Goal: Obtain resource: Obtain resource

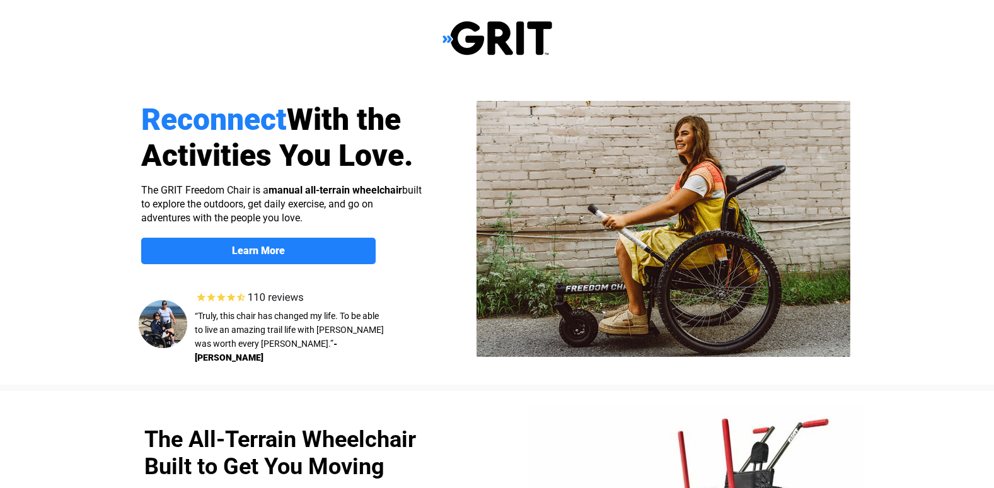
select select "US"
click at [246, 252] on strong "Learn More" at bounding box center [258, 250] width 53 height 12
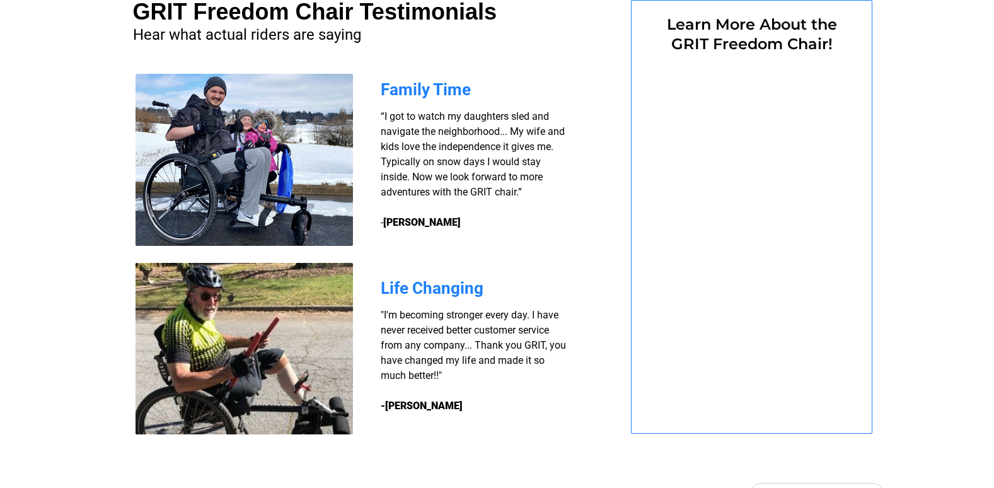
select select "US"
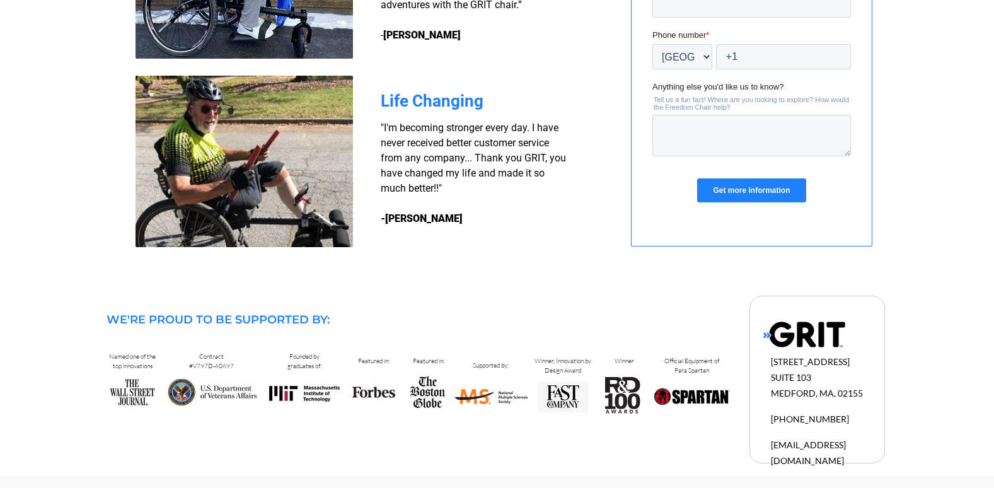
scroll to position [1168, 0]
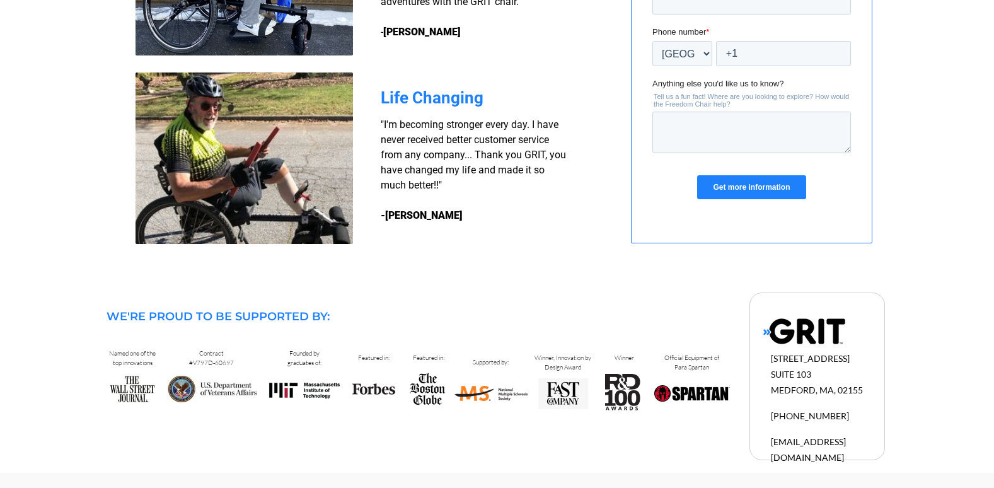
click at [788, 444] on span "info@gogrit.us" at bounding box center [808, 449] width 75 height 26
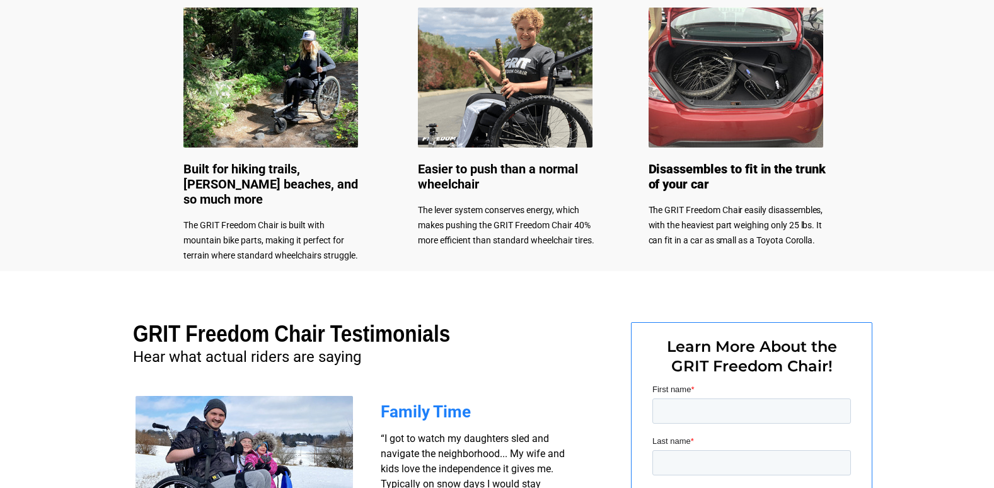
scroll to position [852, 0]
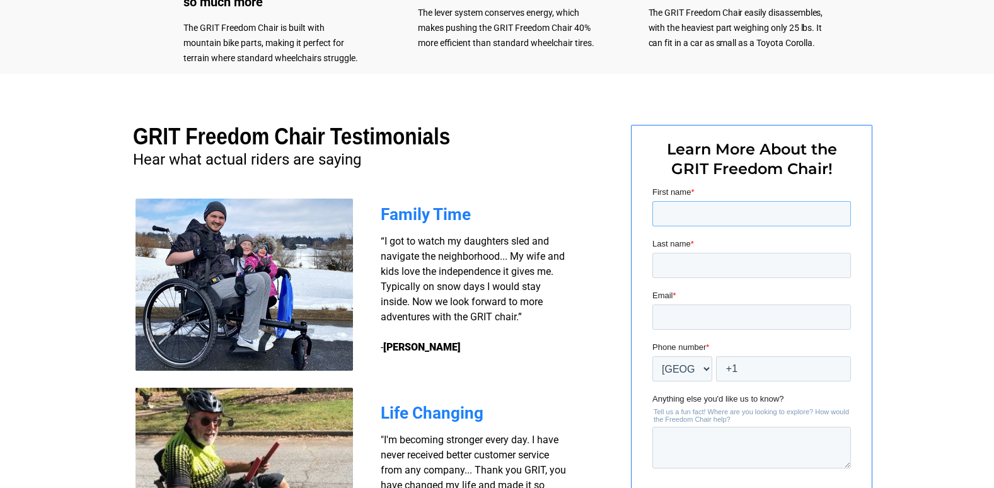
click at [712, 211] on input "First name *" at bounding box center [750, 213] width 198 height 25
type input "[PERSON_NAME]"
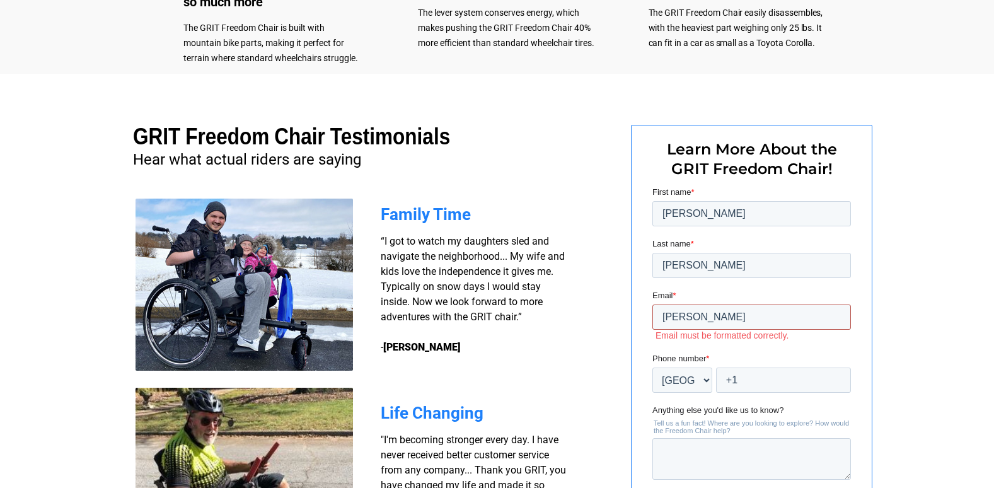
type input "[EMAIL_ADDRESS][DOMAIN_NAME]"
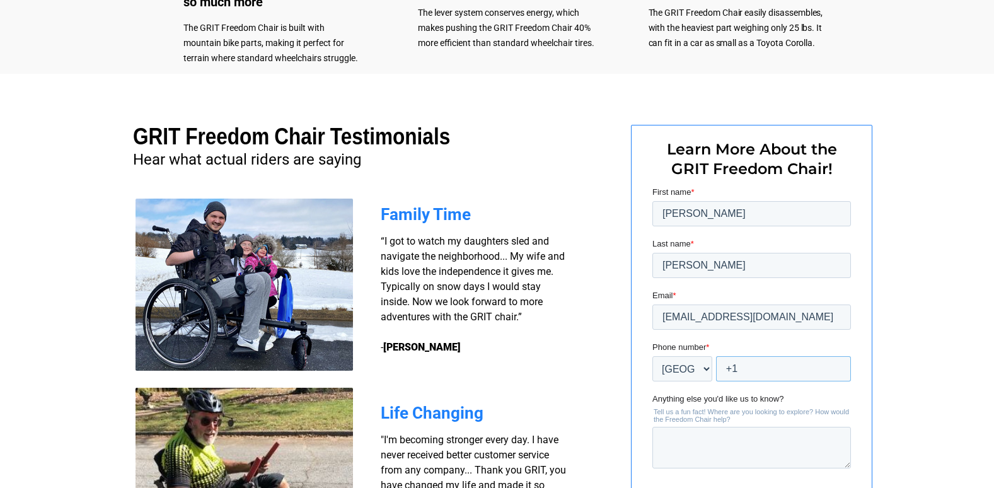
click at [754, 365] on input "+1" at bounding box center [782, 368] width 135 height 25
type input "+1 6082892699"
click at [734, 439] on textarea "Anything else you'd like us to know?" at bounding box center [750, 448] width 198 height 42
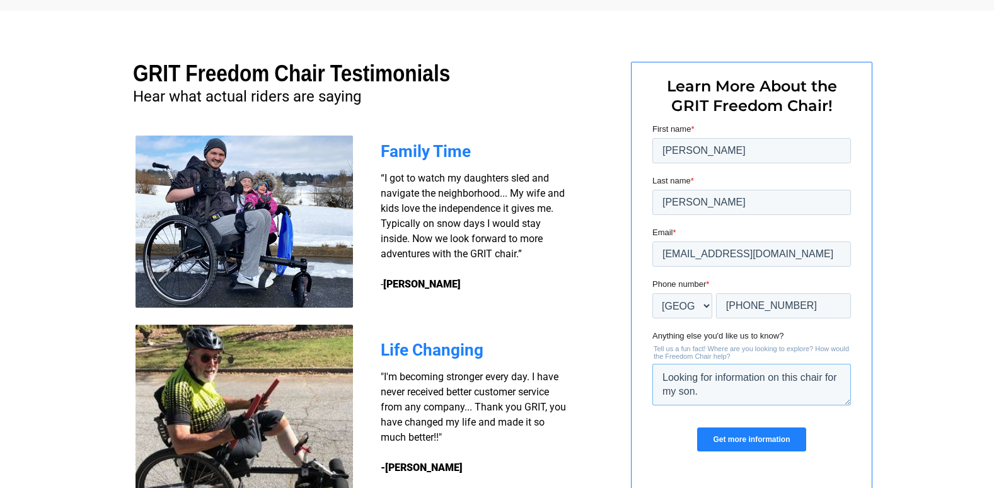
scroll to position [978, 0]
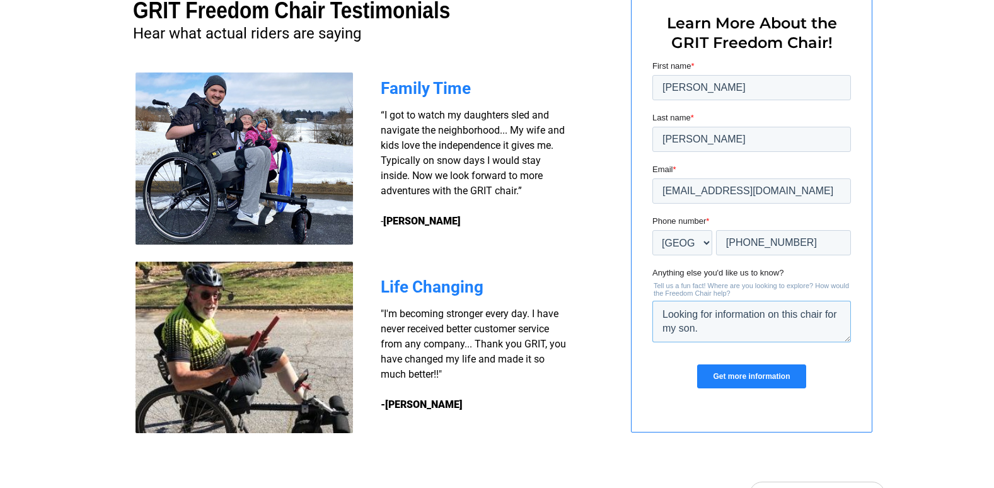
type textarea "Looking for information on this chair for my son."
click at [752, 374] on input "Get more information" at bounding box center [750, 376] width 108 height 24
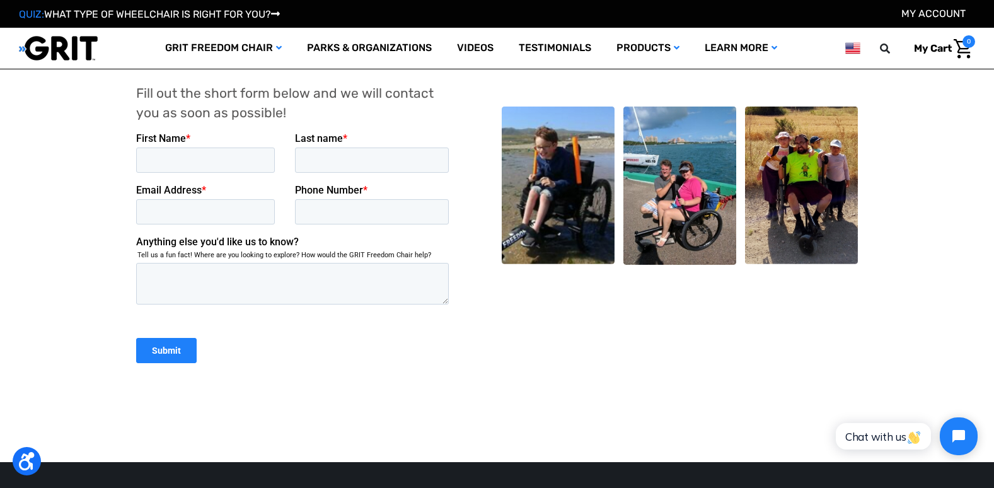
scroll to position [504, 0]
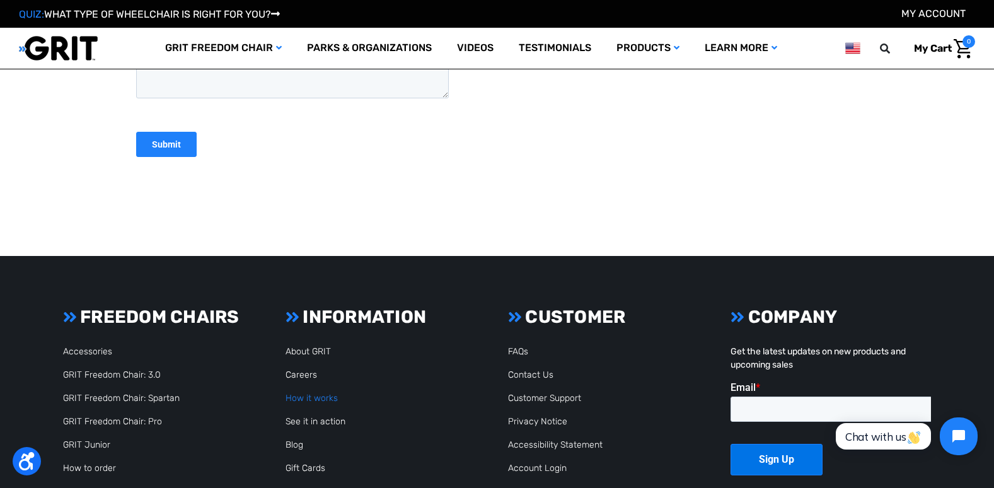
click at [297, 399] on link "How it works" at bounding box center [311, 398] width 52 height 11
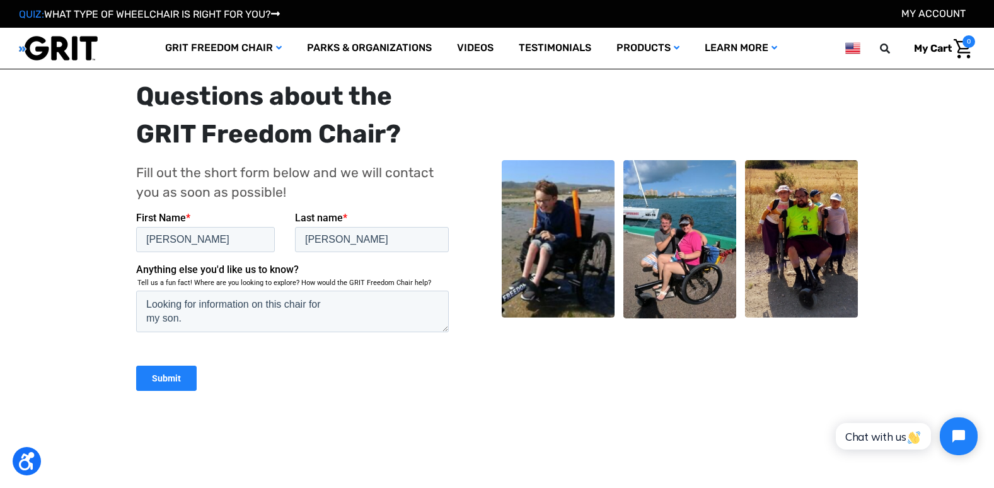
scroll to position [2394, 0]
